Goal: Information Seeking & Learning: Learn about a topic

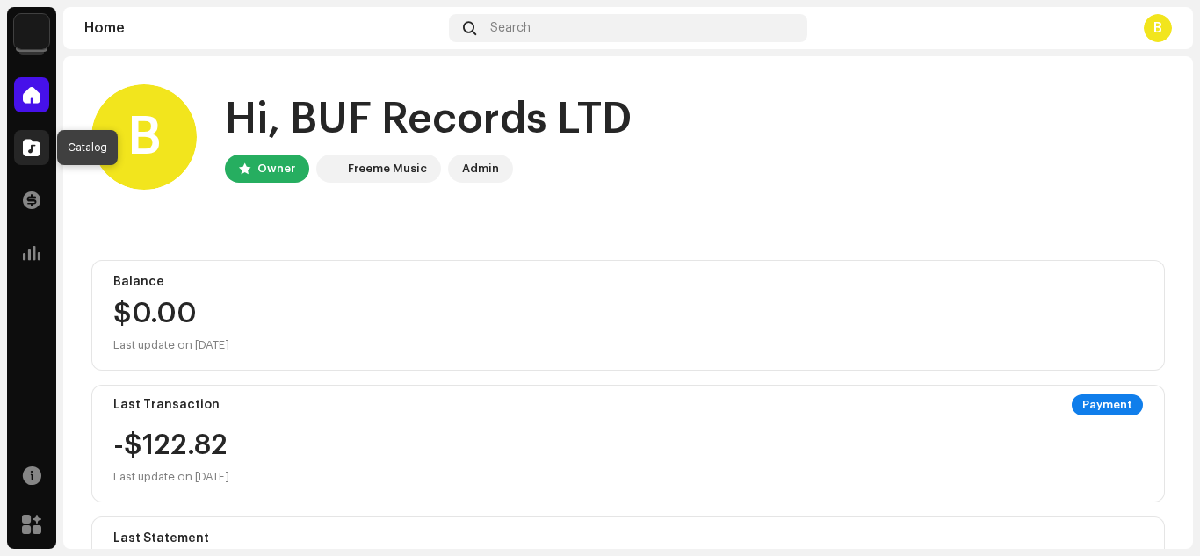
click at [33, 141] on span at bounding box center [32, 148] width 18 height 14
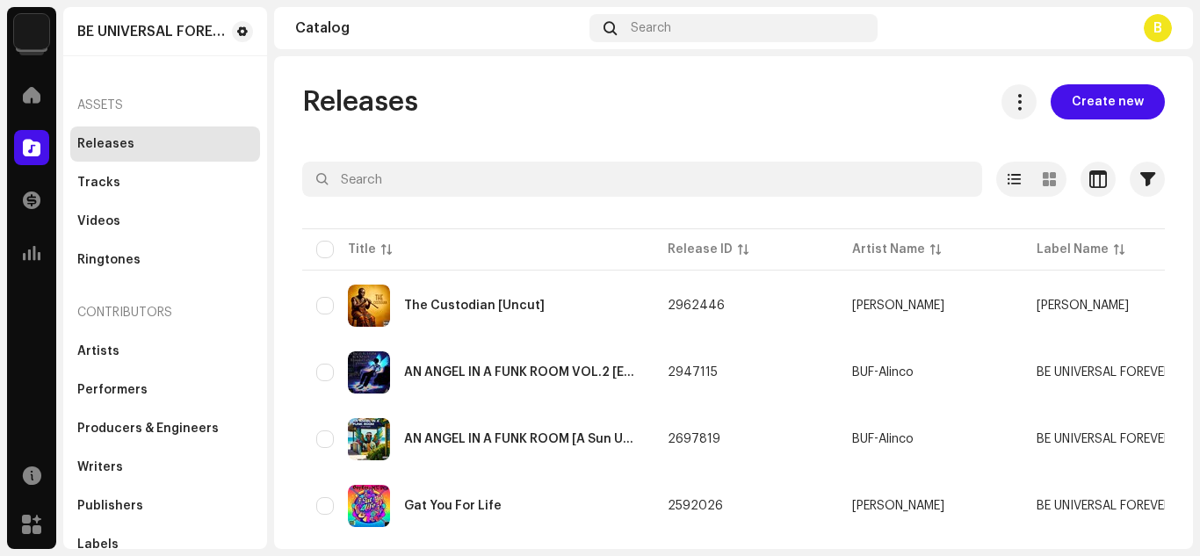
click at [1193, 355] on div "BE UNIVERSAL FOREVER RECORDS LTD Home Catalog Transactions Analytics Resources …" at bounding box center [600, 278] width 1200 height 556
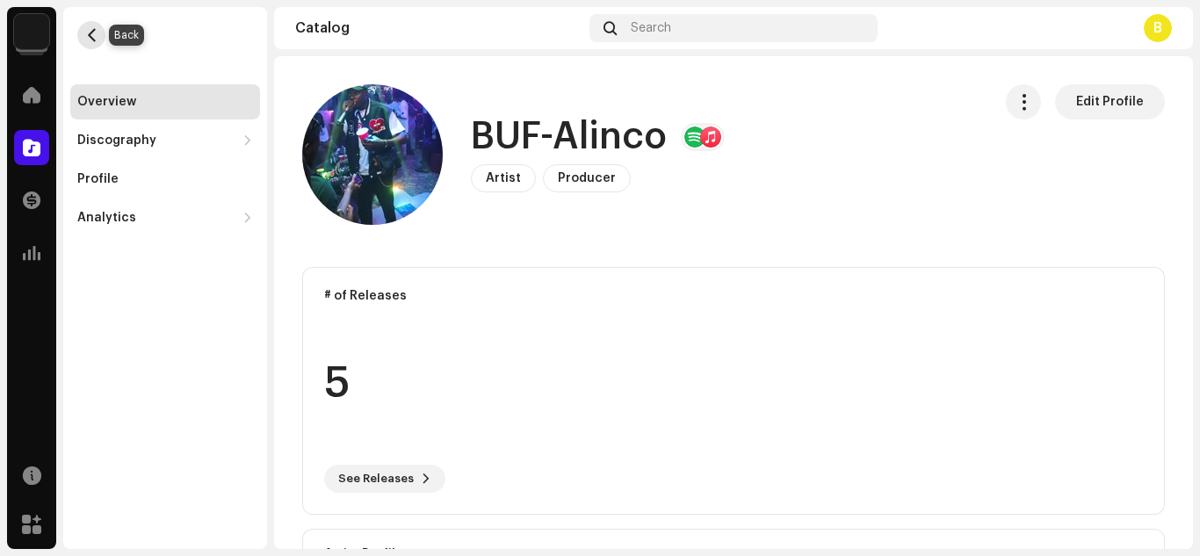
click at [85, 35] on span "button" at bounding box center [91, 35] width 13 height 14
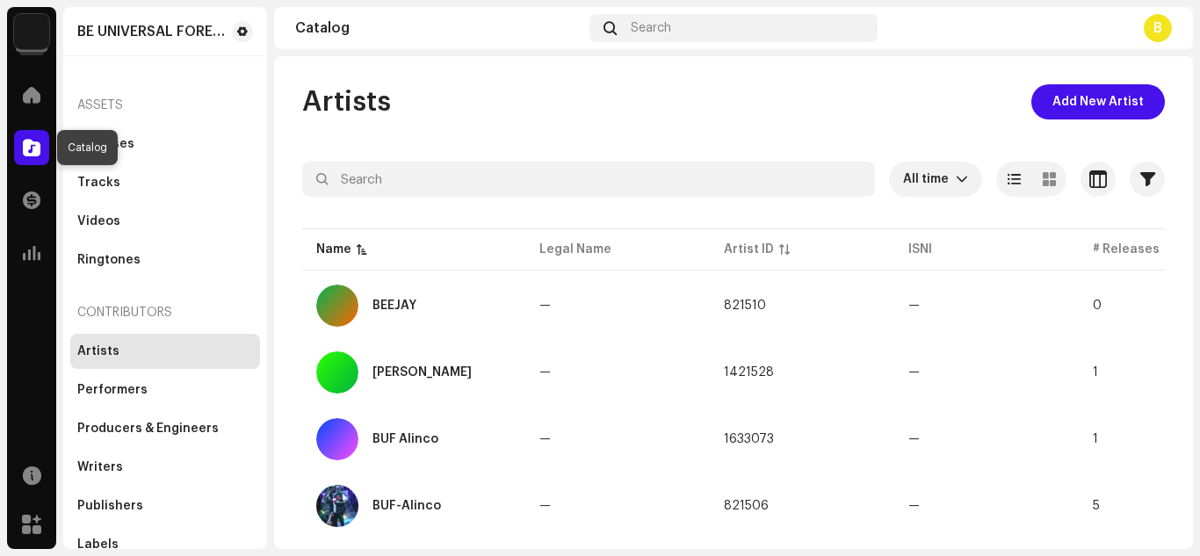
click at [31, 146] on span at bounding box center [32, 148] width 18 height 14
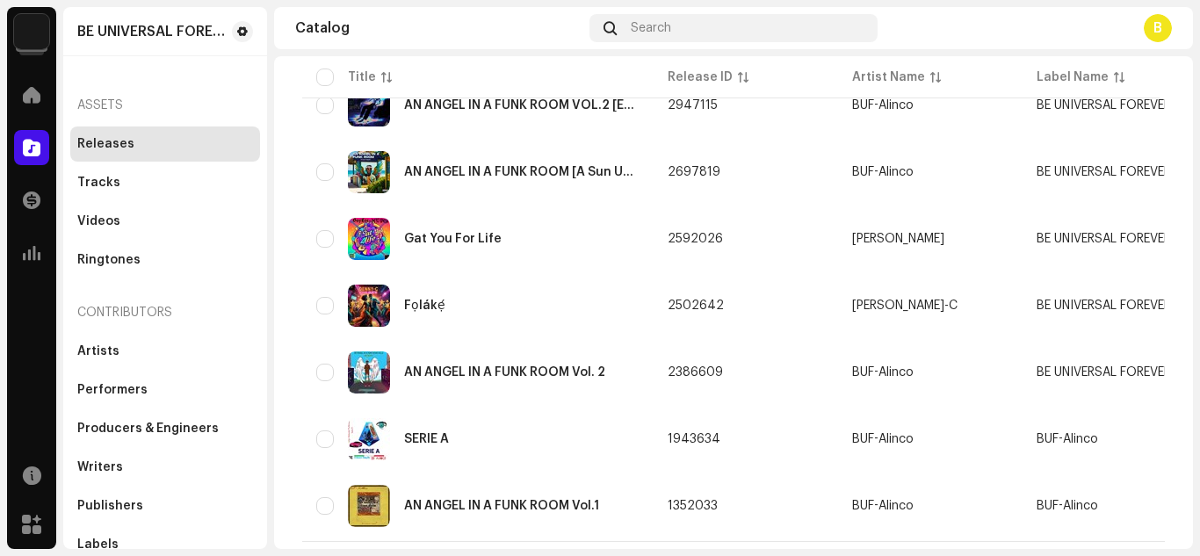
scroll to position [275, 0]
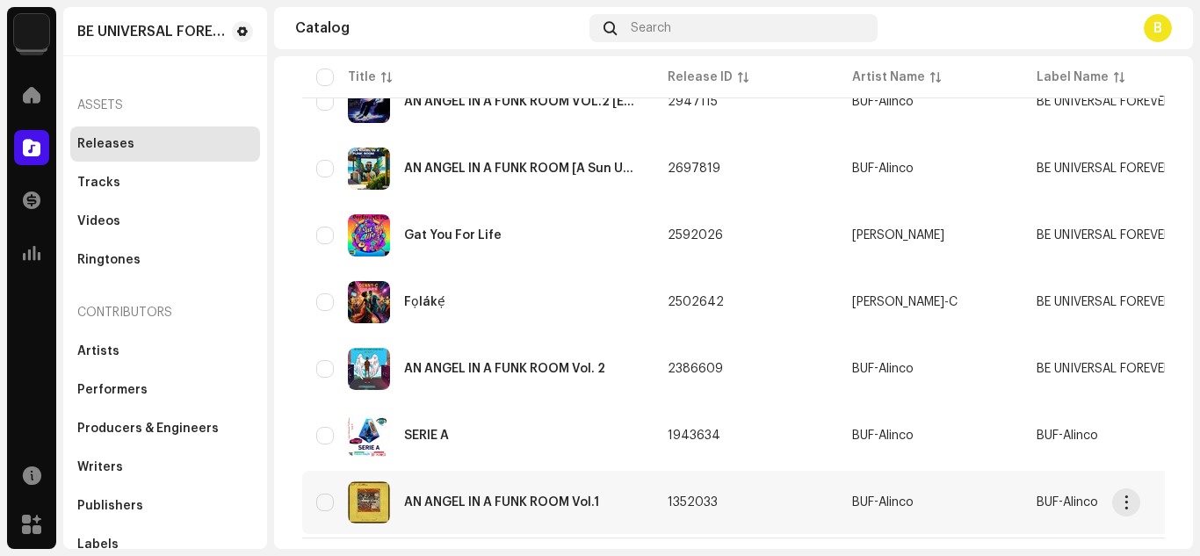
click at [743, 515] on td "1352033" at bounding box center [746, 502] width 185 height 63
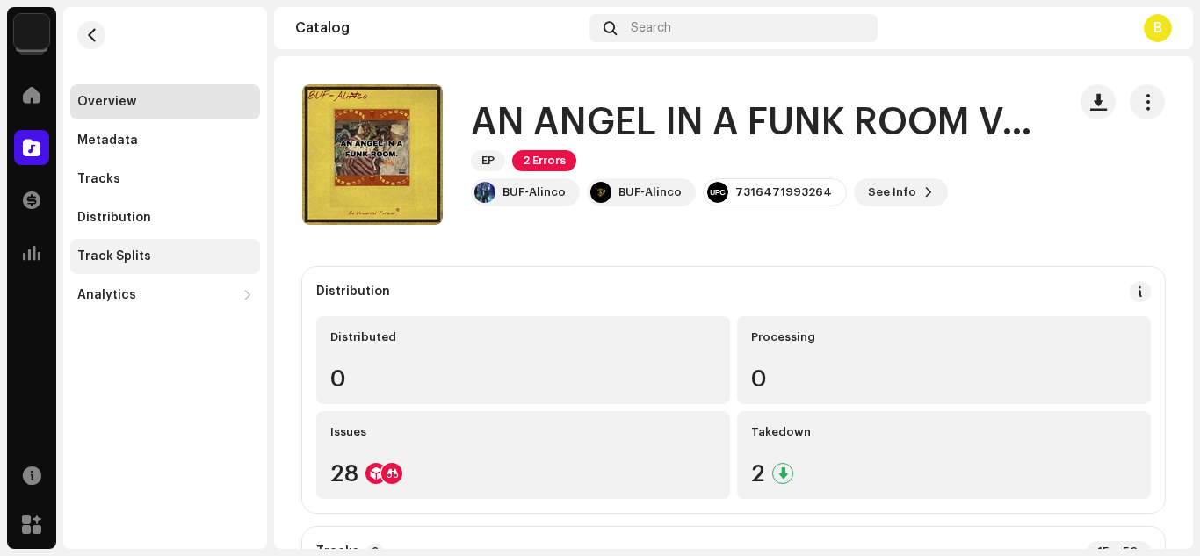
click at [184, 259] on div "Track Splits" at bounding box center [165, 257] width 176 height 14
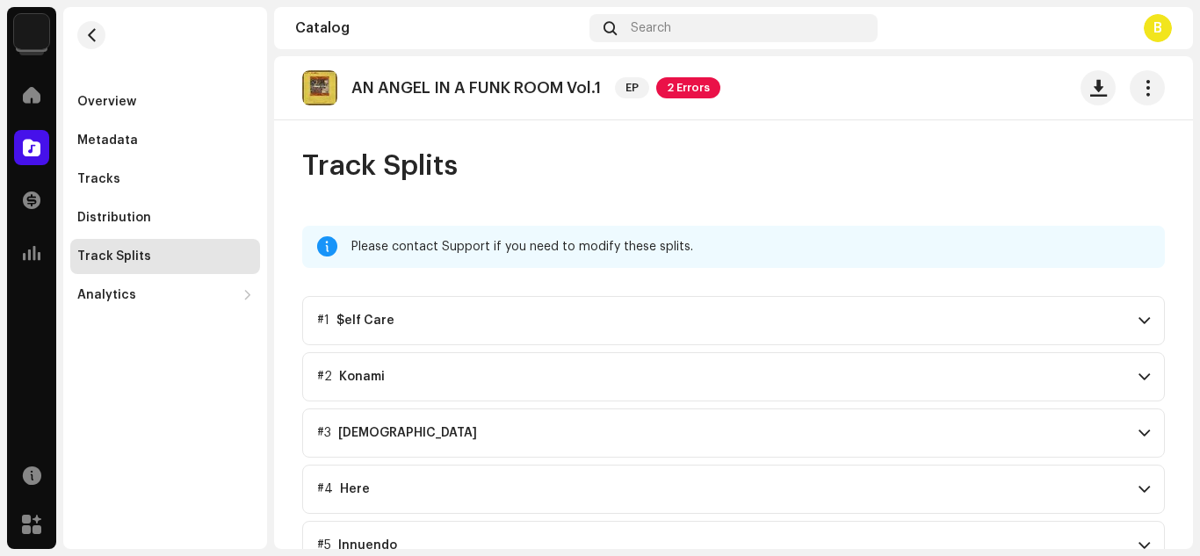
click at [1139, 321] on span at bounding box center [1144, 321] width 11 height 14
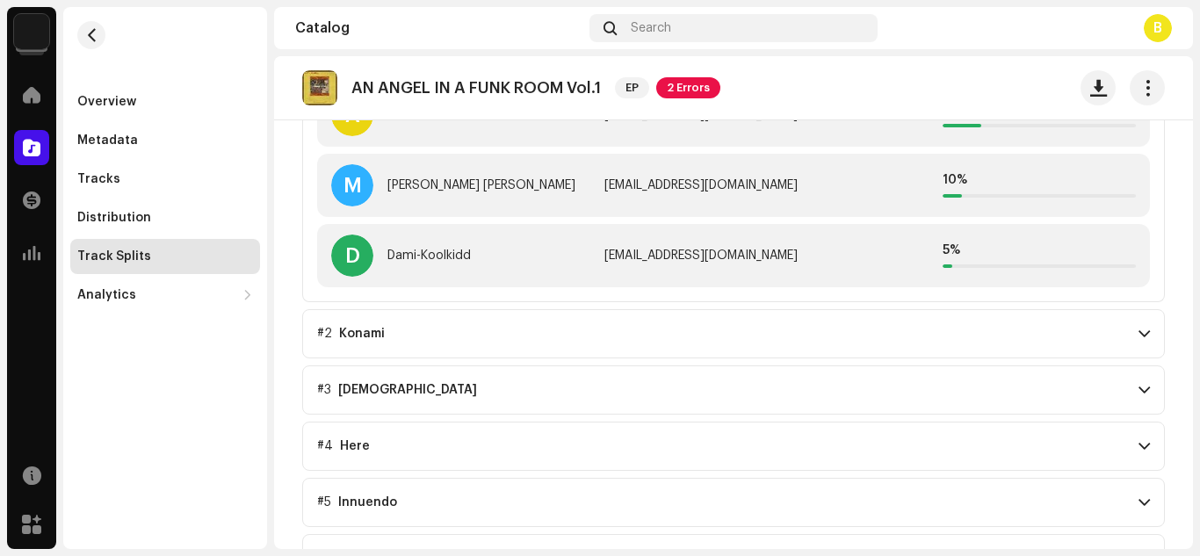
scroll to position [352, 0]
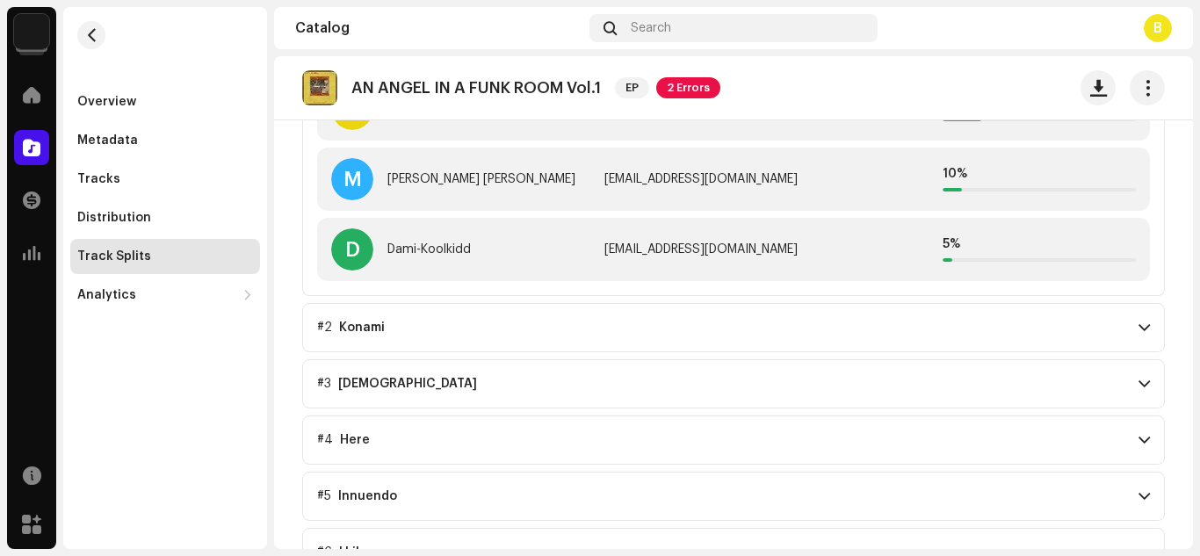
click at [1139, 324] on span at bounding box center [1144, 328] width 11 height 14
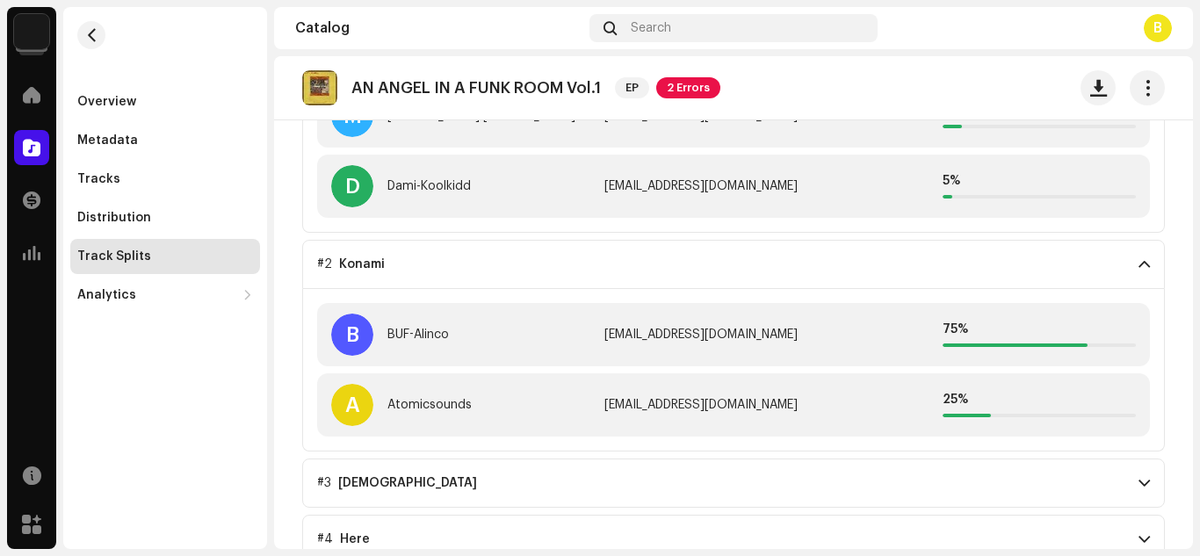
scroll to position [427, 0]
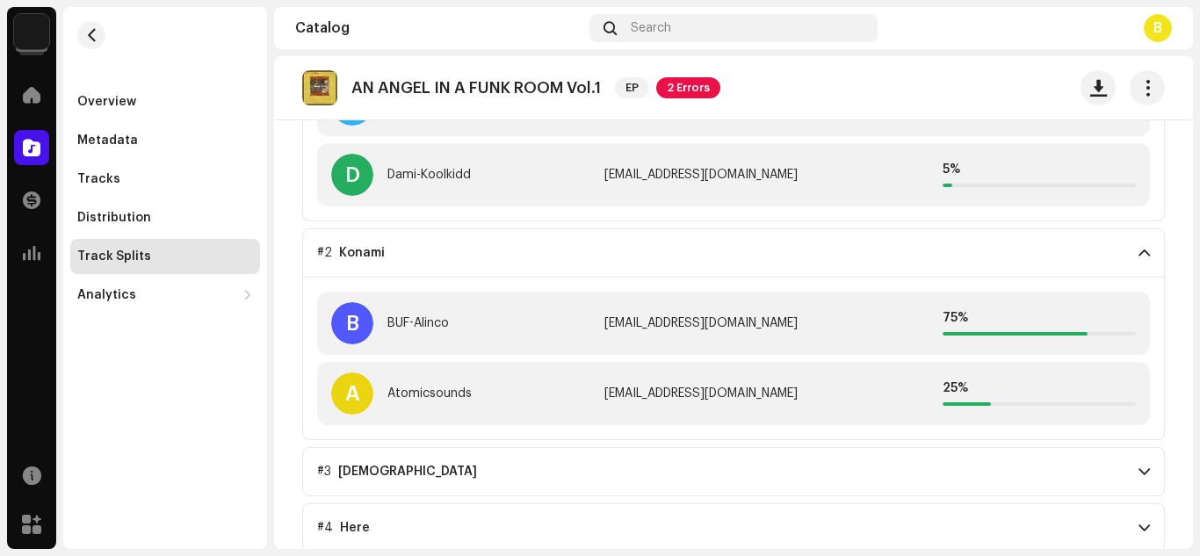
click at [1195, 356] on div "BE UNIVERSAL FOREVER RECORDS LTD Home Catalog Transactions Analytics Resources …" at bounding box center [600, 278] width 1200 height 556
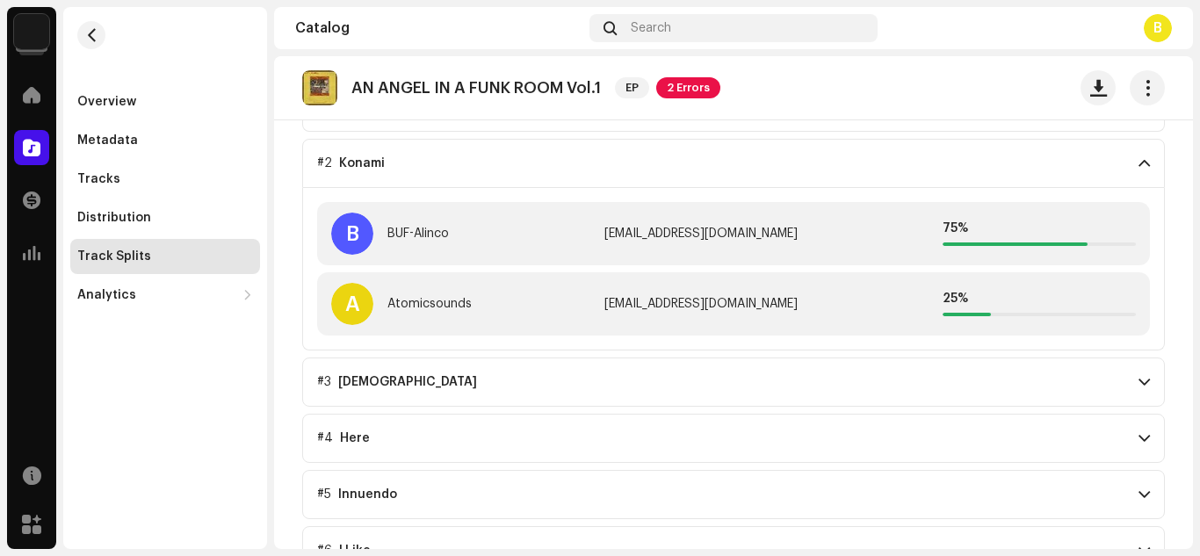
scroll to position [529, 0]
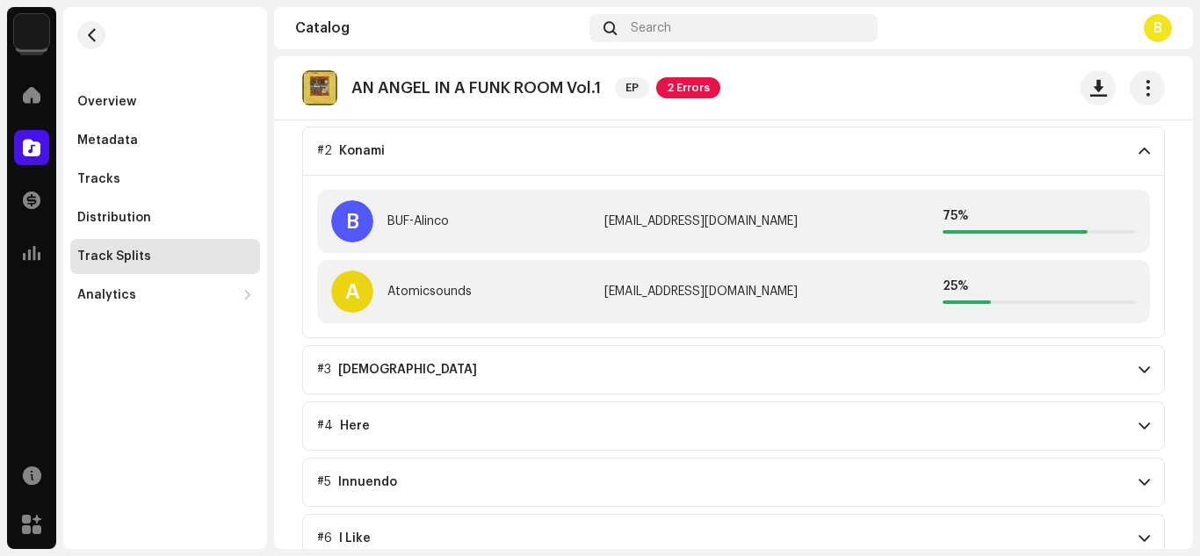
click at [1139, 370] on span at bounding box center [1144, 370] width 11 height 14
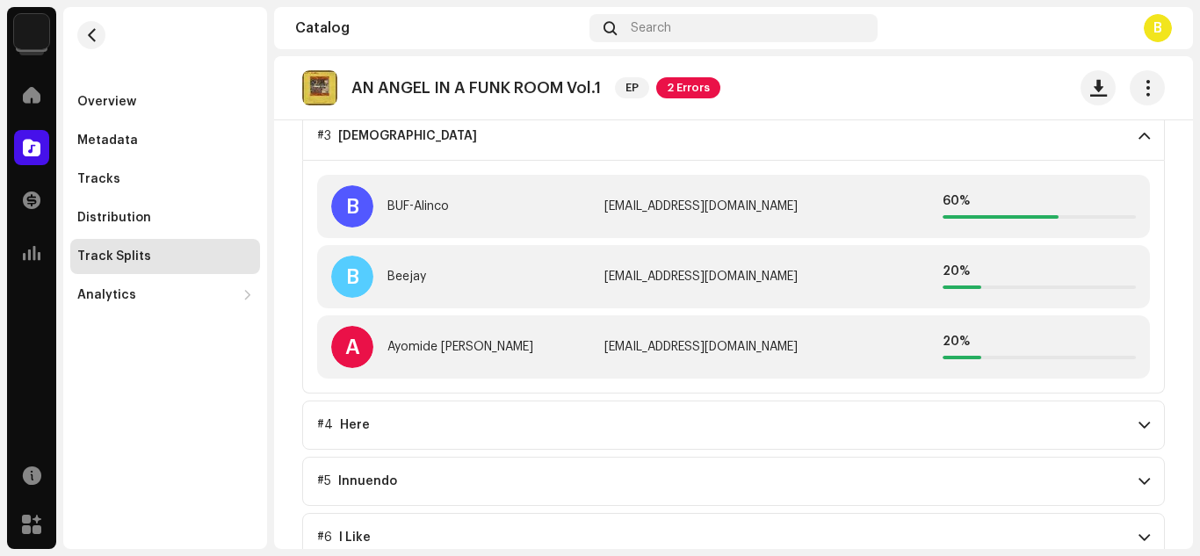
scroll to position [776, 0]
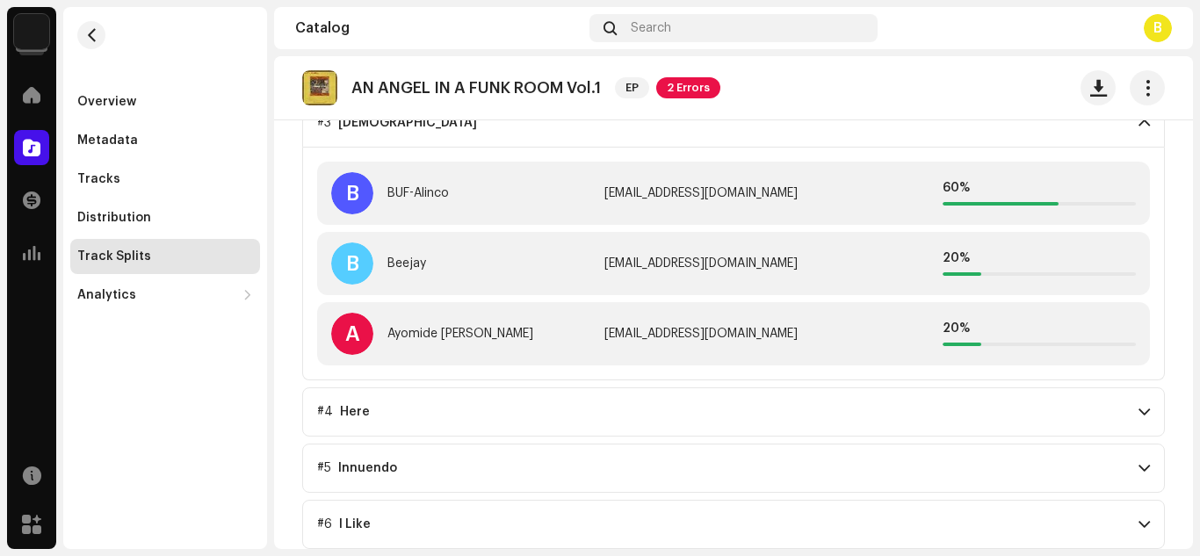
click at [1139, 407] on span at bounding box center [1144, 412] width 11 height 14
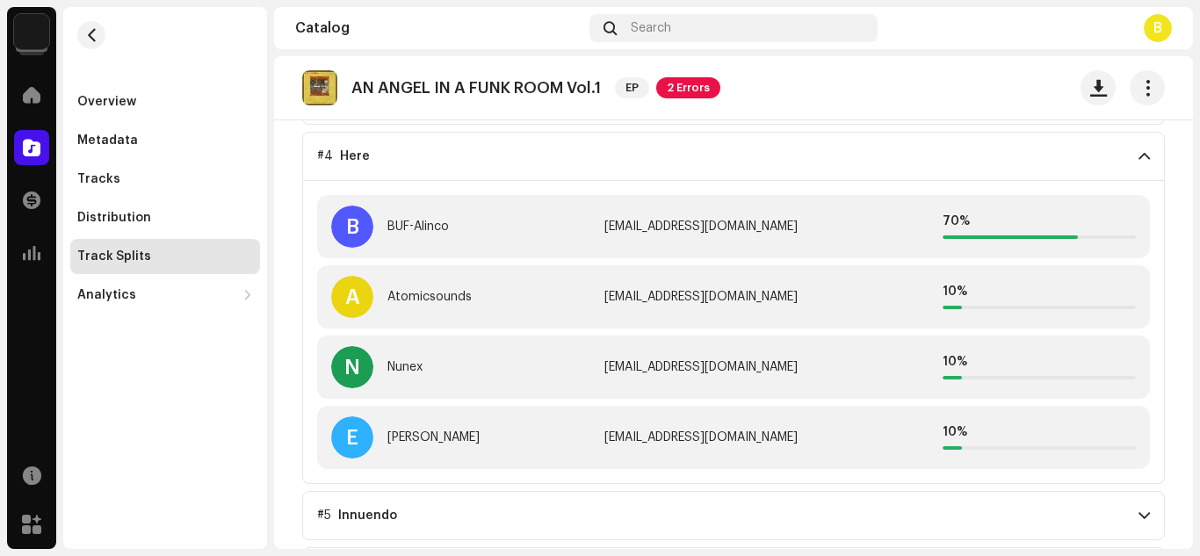
scroll to position [1079, 0]
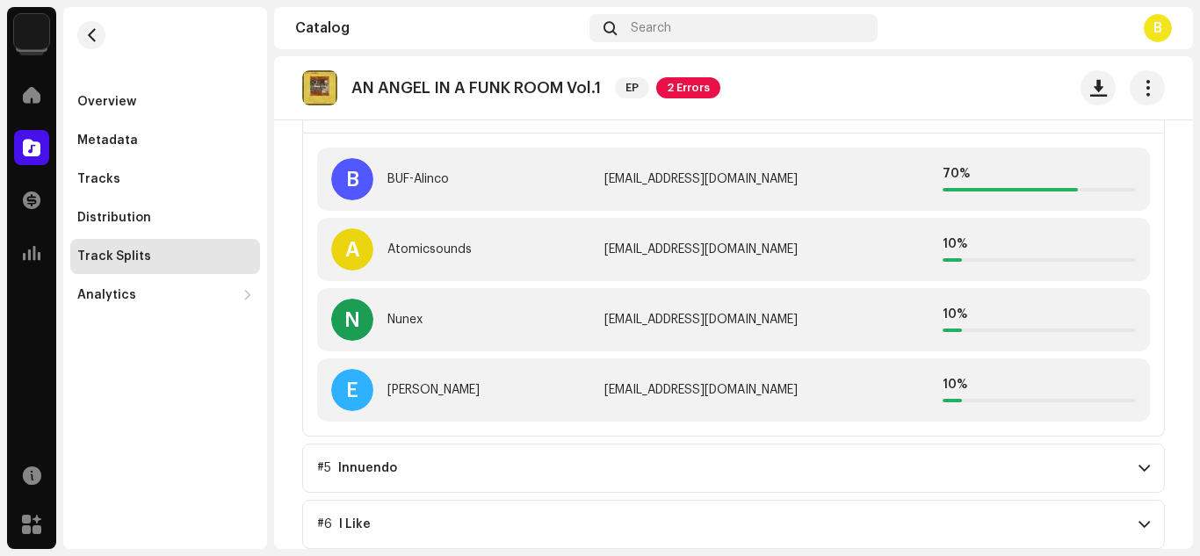
click at [1139, 464] on span at bounding box center [1144, 468] width 11 height 14
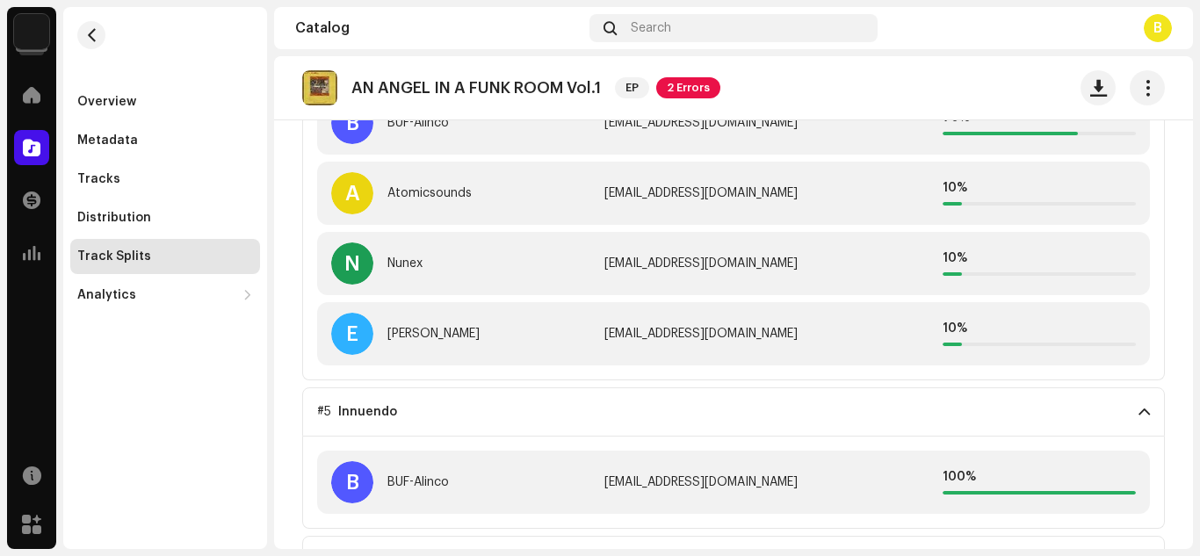
scroll to position [1171, 0]
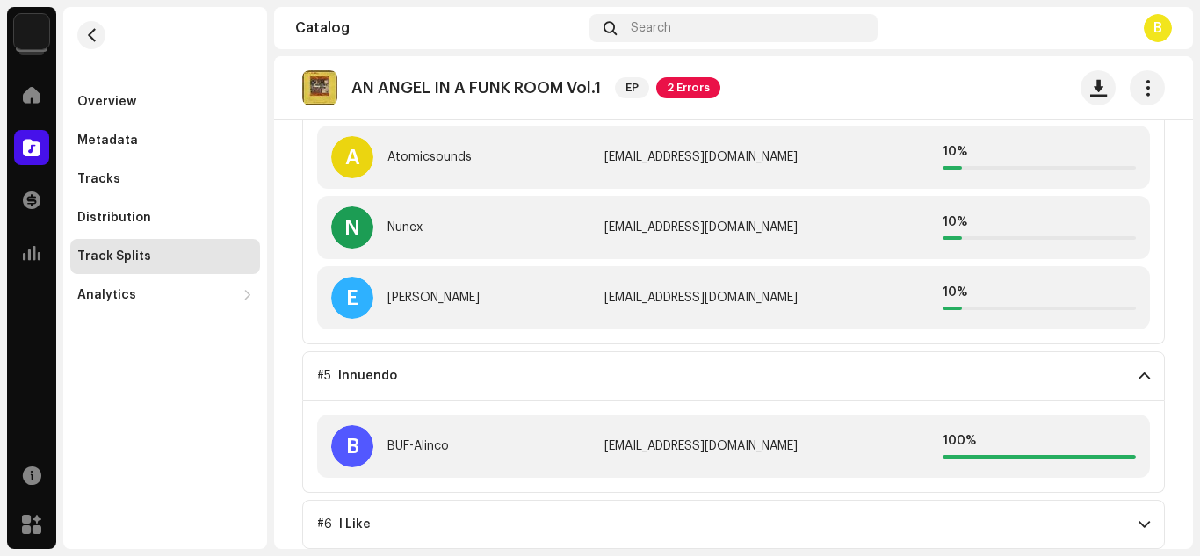
click at [1139, 518] on span at bounding box center [1144, 525] width 11 height 14
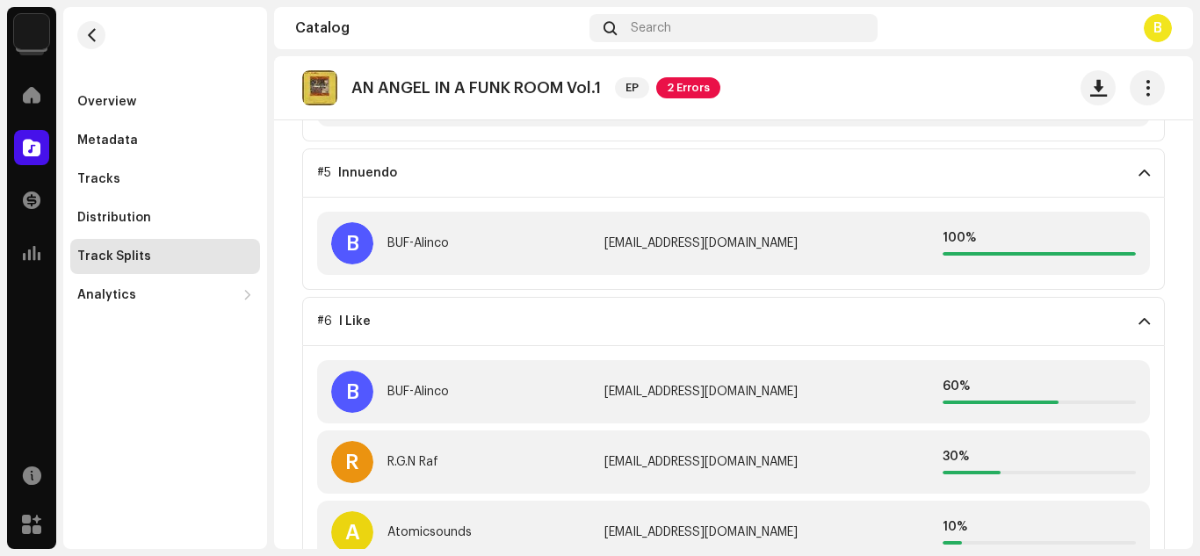
scroll to position [1404, 0]
